Goal: Obtain resource: Download file/media

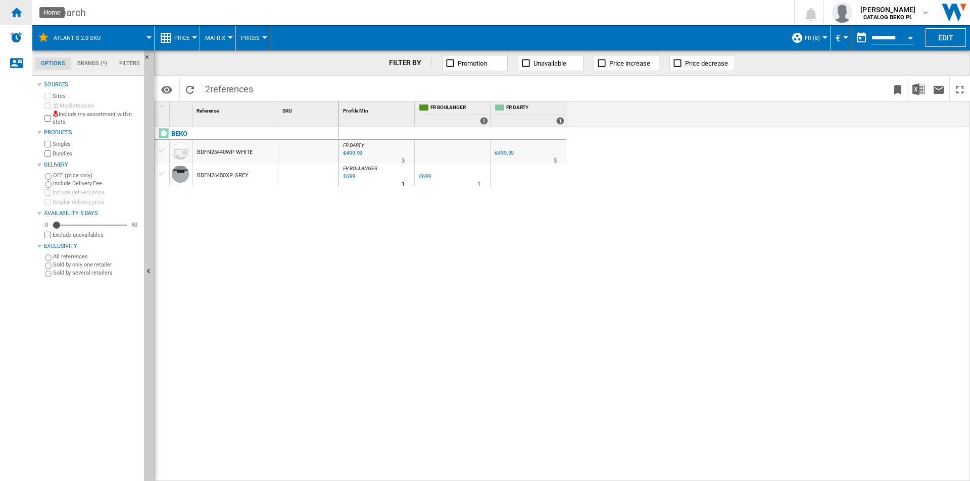
click at [16, 11] on ng-md-icon "Home" at bounding box center [16, 12] width 12 height 12
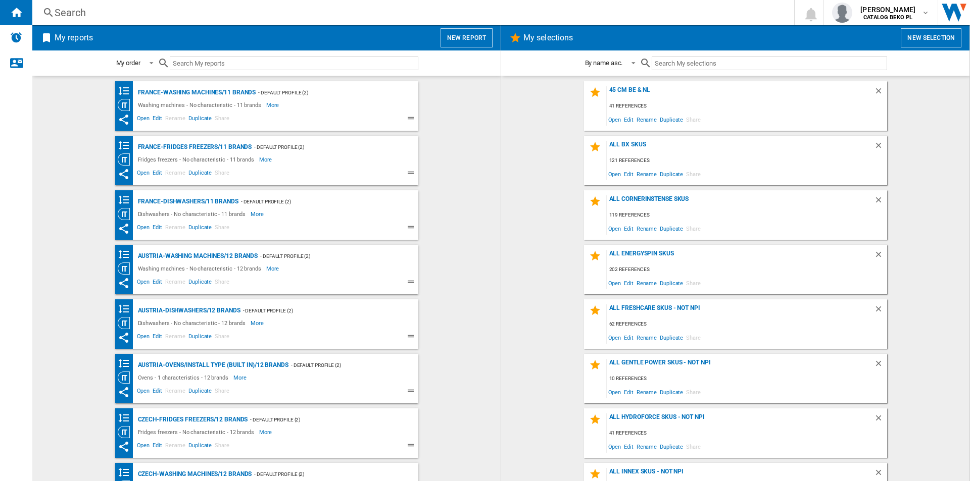
click at [468, 41] on button "New report" at bounding box center [466, 37] width 52 height 19
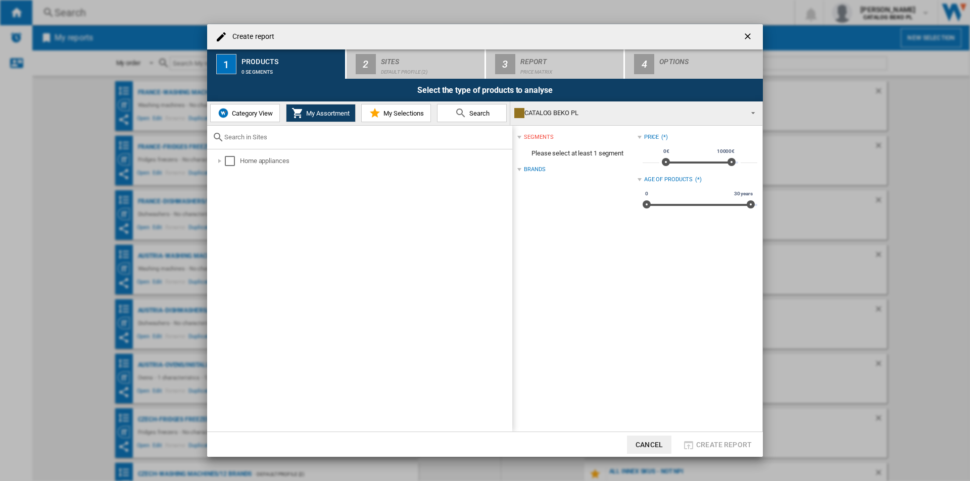
click at [378, 116] on md-icon at bounding box center [375, 113] width 12 height 12
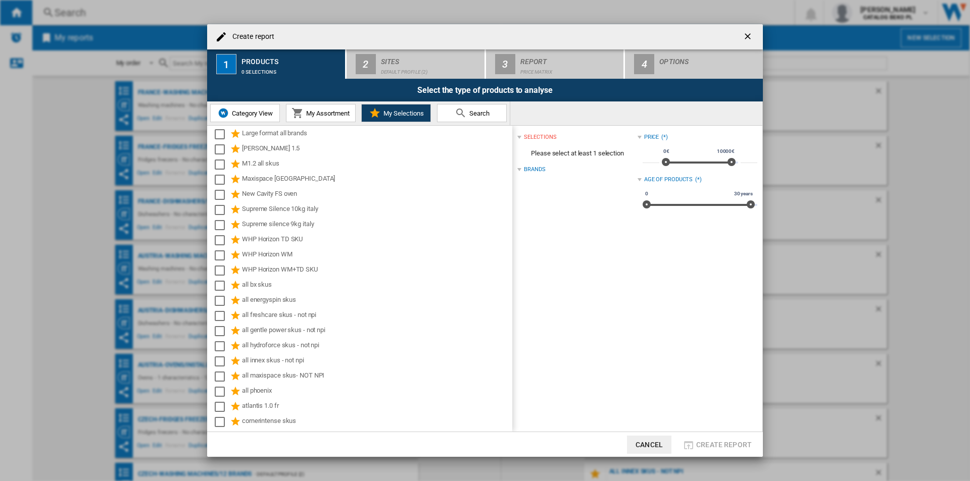
scroll to position [202, 0]
click at [327, 264] on div "WHP Horizon WM+TD SKU" at bounding box center [376, 270] width 269 height 12
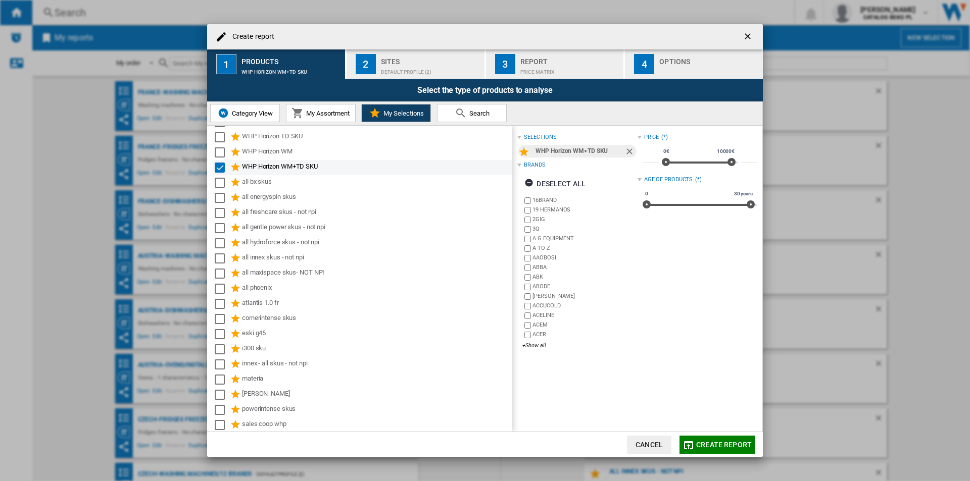
scroll to position [305, 0]
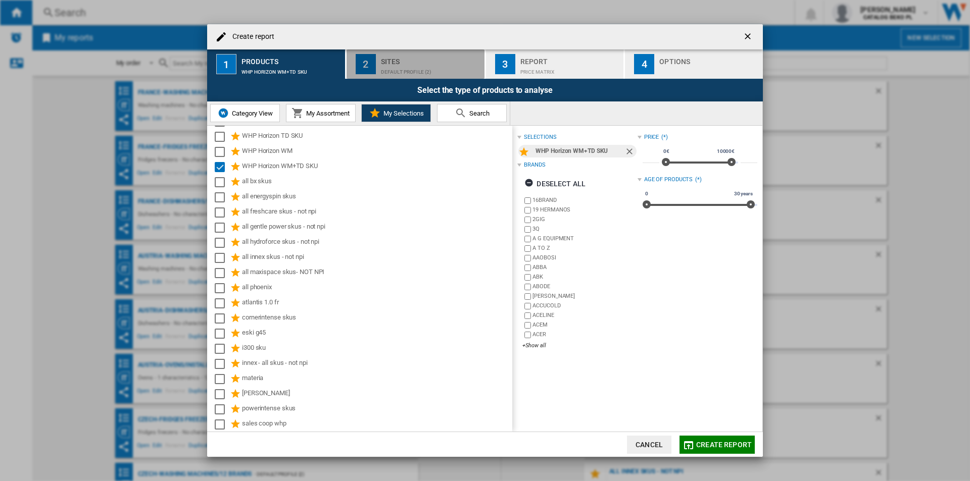
click at [418, 68] on div "Default profile (2)" at bounding box center [431, 69] width 100 height 11
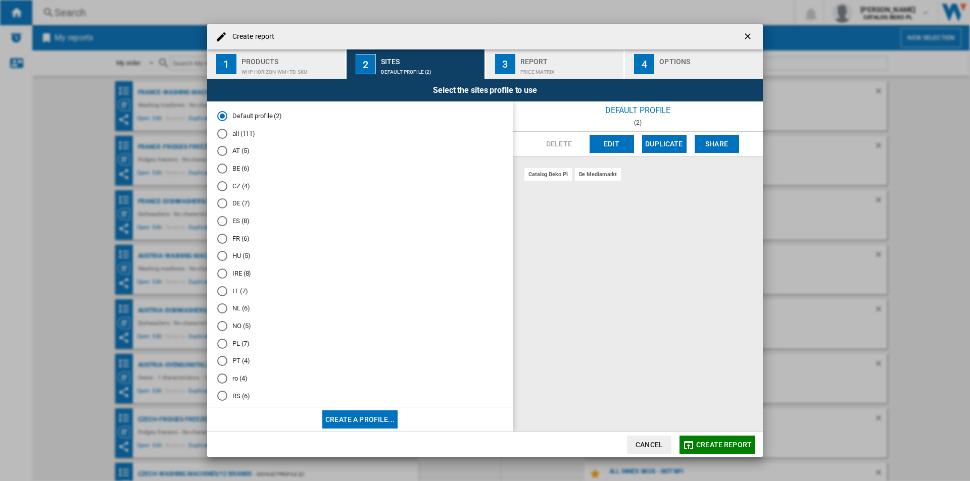
click at [234, 202] on md-radio-button "DE (7)" at bounding box center [359, 204] width 285 height 10
click at [683, 76] on button "4 Options" at bounding box center [694, 64] width 138 height 29
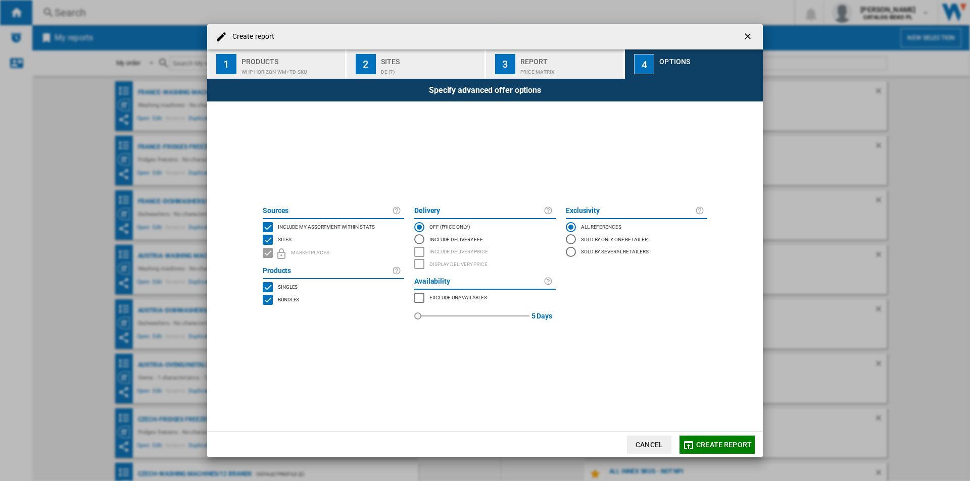
click at [321, 224] on span "Include my assortment within stats" at bounding box center [326, 226] width 97 height 7
click at [704, 441] on span "Create report" at bounding box center [724, 445] width 56 height 8
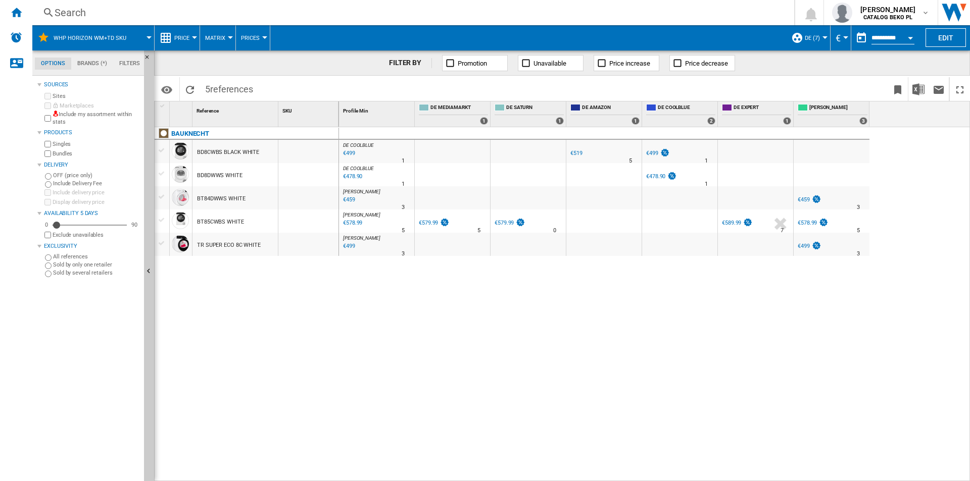
click at [185, 38] on span "Price" at bounding box center [181, 38] width 15 height 7
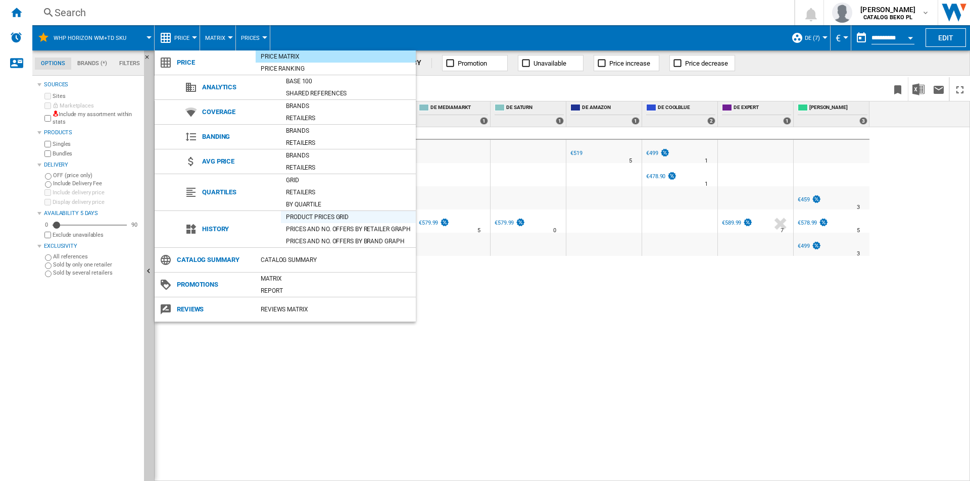
click at [342, 217] on div "Product prices grid" at bounding box center [348, 217] width 135 height 10
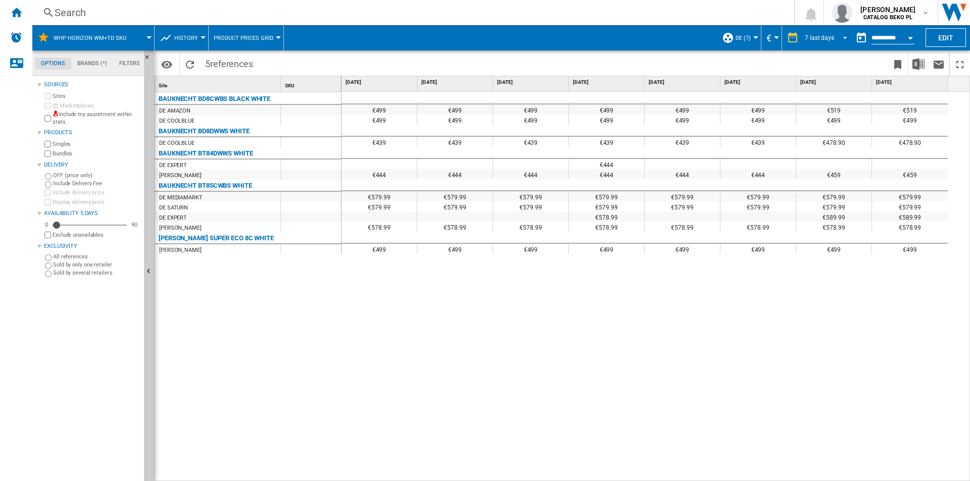
click at [822, 38] on div "7 last days" at bounding box center [819, 37] width 29 height 7
click at [583, 352] on md-backdrop at bounding box center [485, 240] width 970 height 481
click at [914, 68] on img "Download in Excel" at bounding box center [918, 64] width 12 height 12
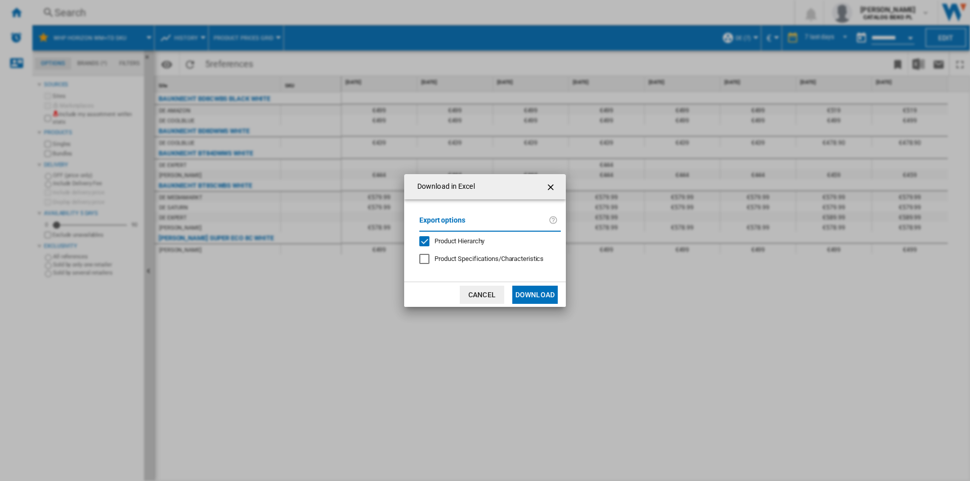
click at [464, 247] on div "Export options Product Hierarchy Product Specifications/Characteristics" at bounding box center [490, 241] width 152 height 62
click at [466, 237] on span "Product Hierarchy" at bounding box center [459, 241] width 50 height 8
click at [523, 290] on button "Download" at bounding box center [534, 295] width 45 height 18
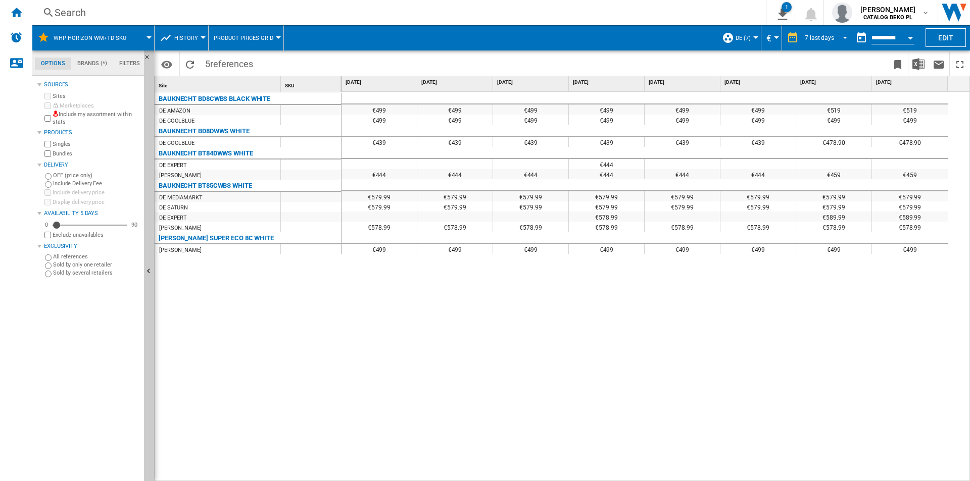
click at [829, 31] on md-select-value "7 last days" at bounding box center [827, 37] width 47 height 15
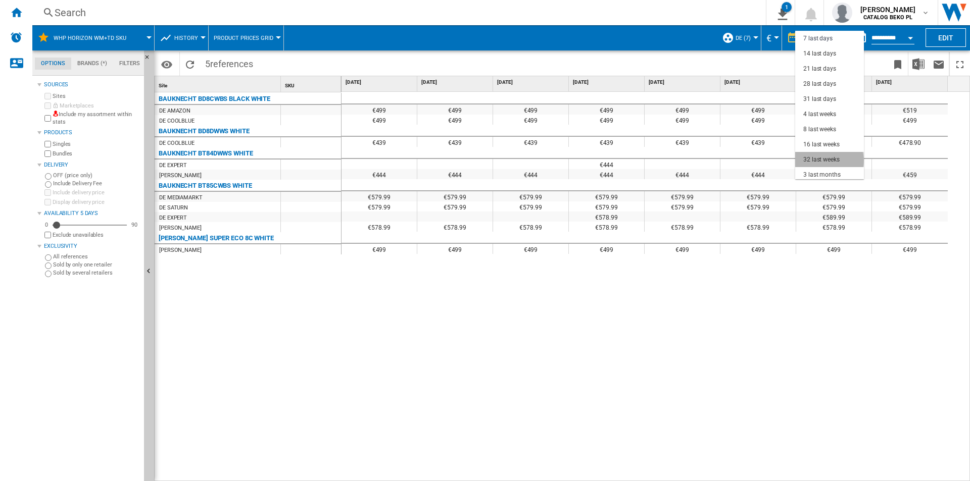
click at [829, 161] on div "32 last weeks" at bounding box center [821, 160] width 36 height 9
